Goal: Transaction & Acquisition: Download file/media

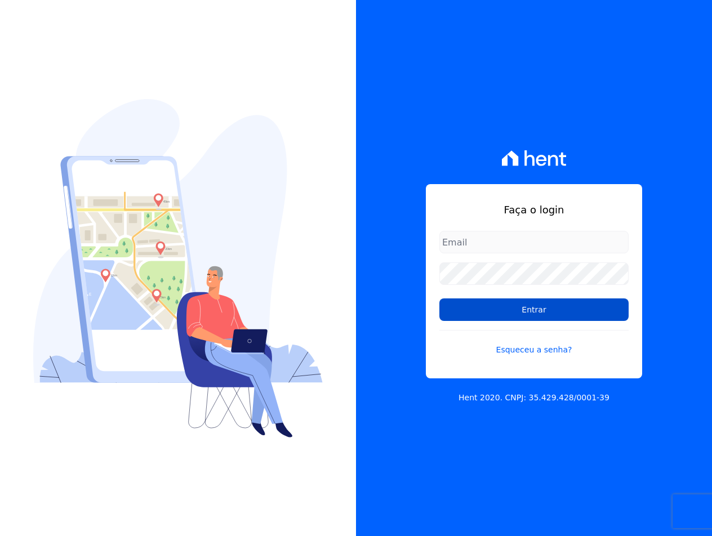
type input "[EMAIL_ADDRESS][DOMAIN_NAME]"
click at [475, 313] on input "Entrar" at bounding box center [533, 310] width 189 height 23
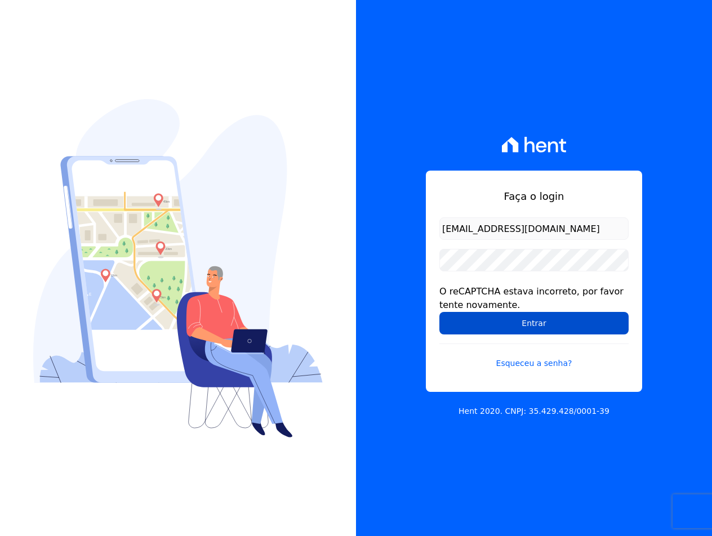
click at [473, 334] on input "Entrar" at bounding box center [533, 323] width 189 height 23
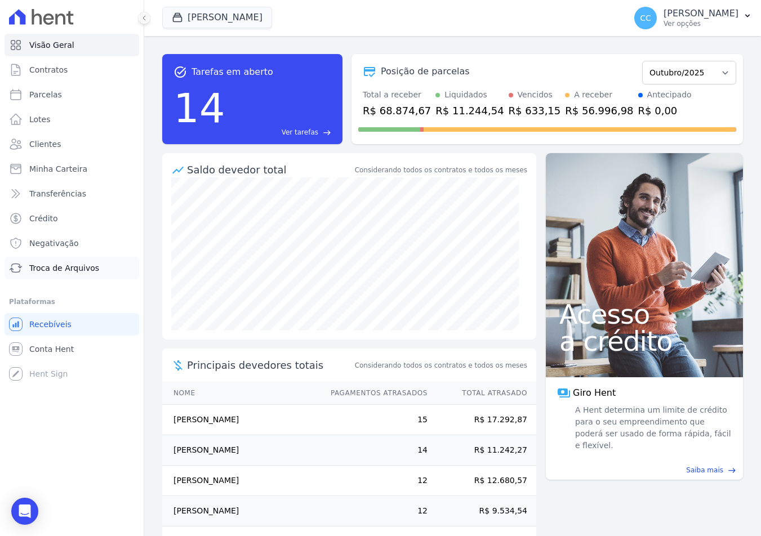
click at [65, 264] on span "Troca de Arquivos" at bounding box center [64, 268] width 70 height 11
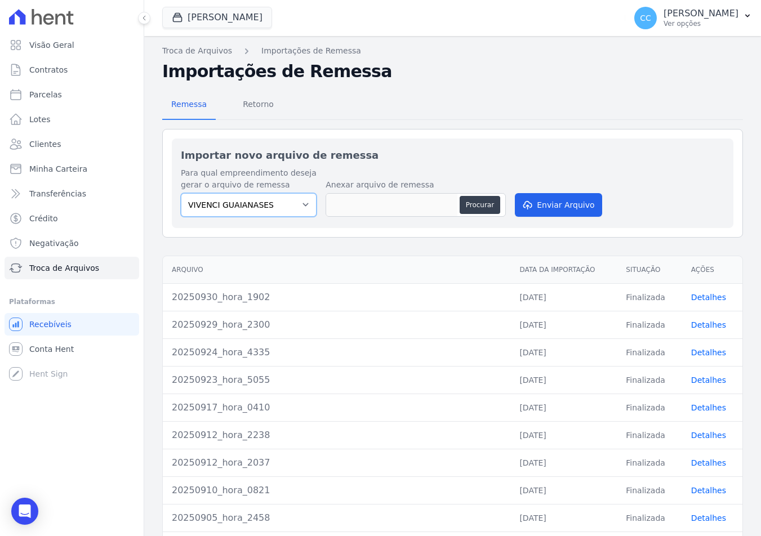
click at [285, 211] on select "VIVENCI GUAIANASES" at bounding box center [249, 205] width 136 height 24
click at [249, 96] on span "Retorno" at bounding box center [258, 104] width 45 height 23
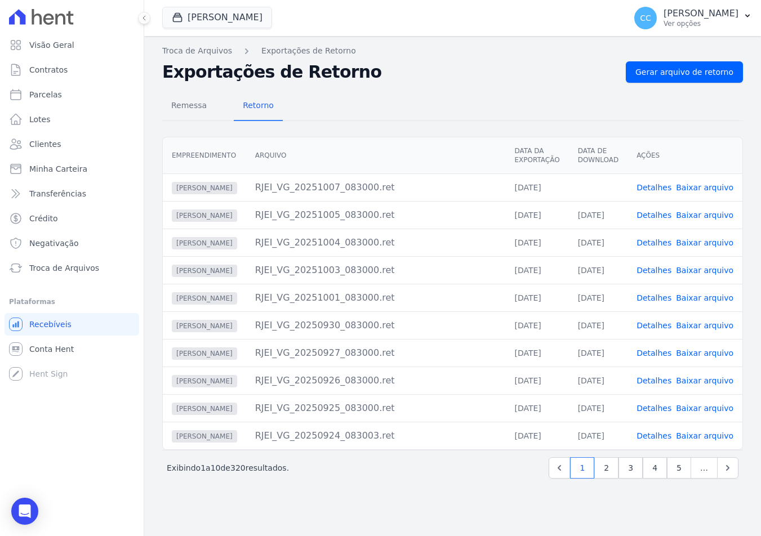
click at [712, 185] on link "Baixar arquivo" at bounding box center [704, 187] width 57 height 9
click at [246, 14] on button "Vivenci Guaianases" at bounding box center [217, 17] width 110 height 21
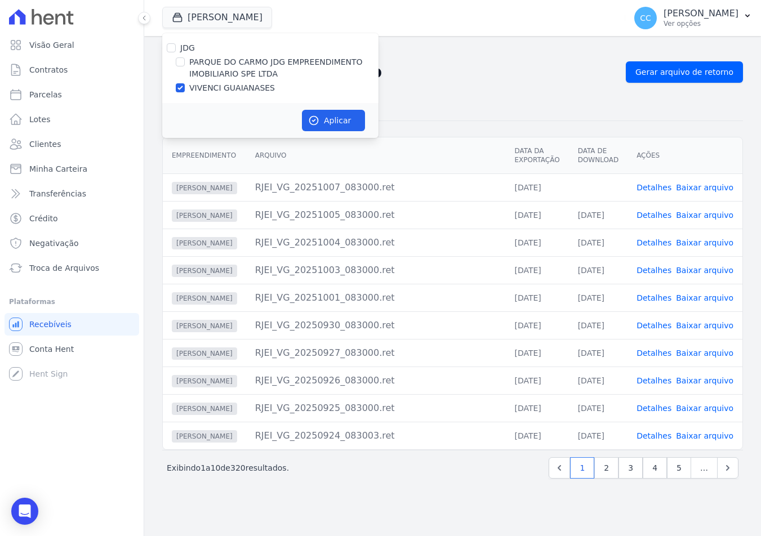
click at [243, 64] on label "PARQUE DO CARMO JDG EMPREENDIMENTO IMOBILIARIO SPE LTDA" at bounding box center [283, 68] width 189 height 24
click at [185, 64] on input "PARQUE DO CARMO JDG EMPREENDIMENTO IMOBILIARIO SPE LTDA" at bounding box center [180, 61] width 9 height 9
checkbox input "true"
click at [230, 88] on label "VIVENCI GUAIANASES" at bounding box center [232, 88] width 86 height 12
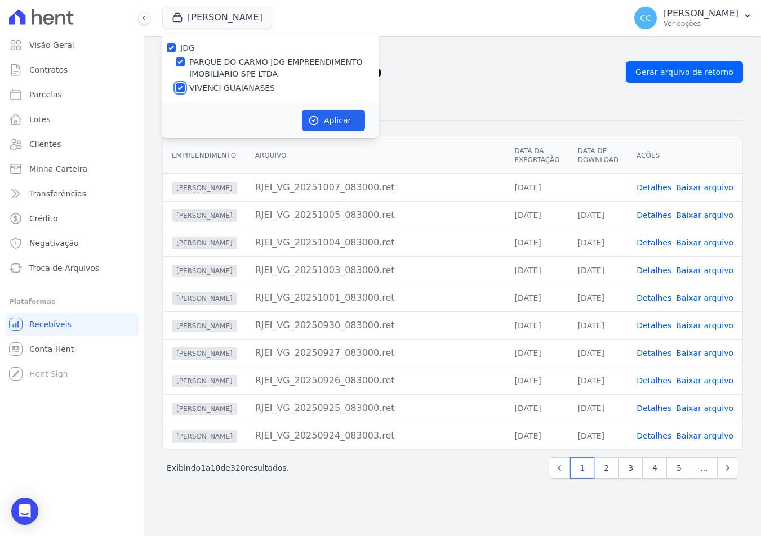
click at [185, 88] on input "VIVENCI GUAIANASES" at bounding box center [180, 87] width 9 height 9
checkbox input "false"
click at [316, 120] on icon "button" at bounding box center [314, 121] width 8 height 8
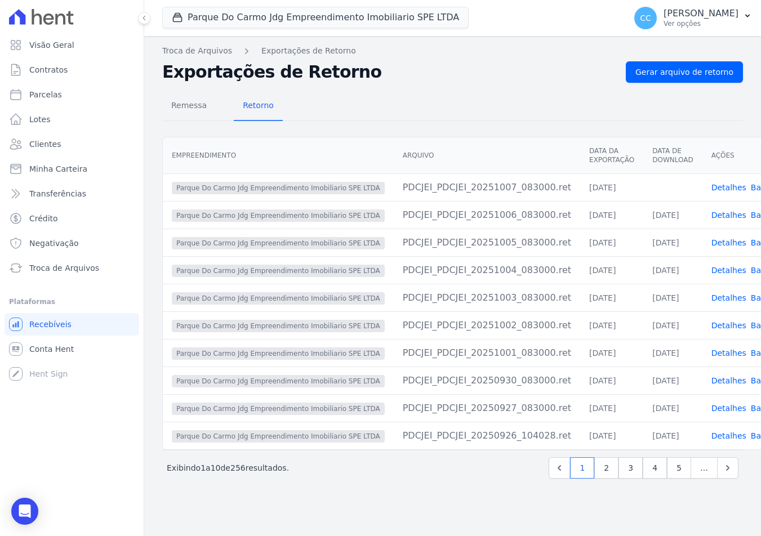
click at [490, 88] on div "Remessa Retorno Empreendimento Arquivo Data da Exportação Data de Download Açõe…" at bounding box center [452, 286] width 581 height 407
